Goal: Transaction & Acquisition: Download file/media

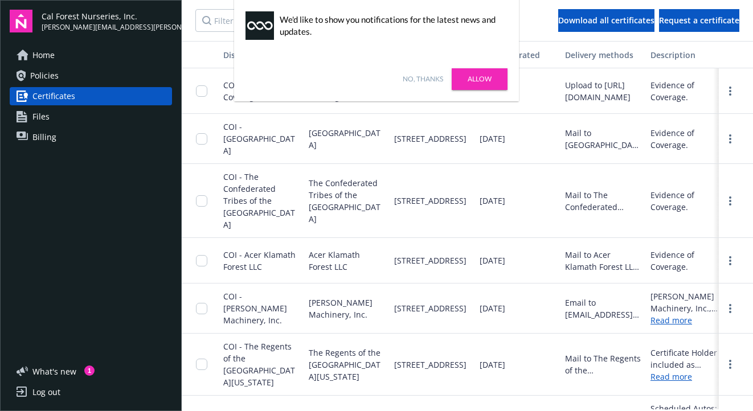
click at [425, 80] on link "No, thanks" at bounding box center [423, 79] width 40 height 10
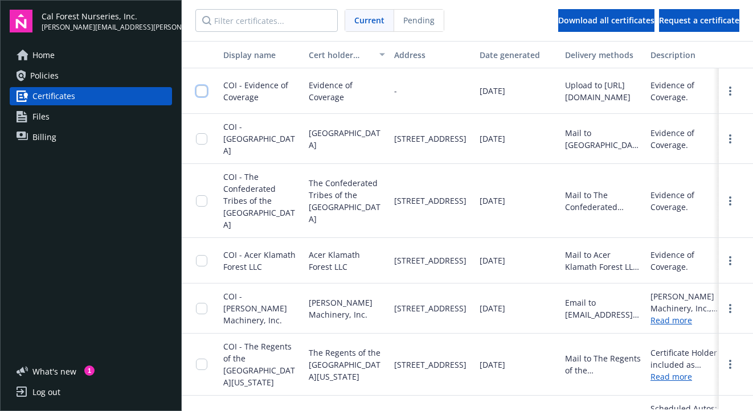
click at [202, 92] on input "checkbox" at bounding box center [201, 90] width 11 height 11
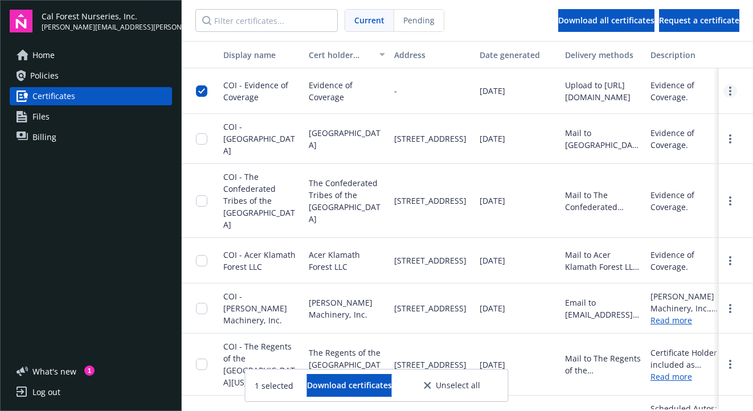
click at [735, 89] on link "more" at bounding box center [730, 91] width 14 height 14
click at [688, 114] on link "Download" at bounding box center [699, 114] width 75 height 23
